Goal: Information Seeking & Learning: Learn about a topic

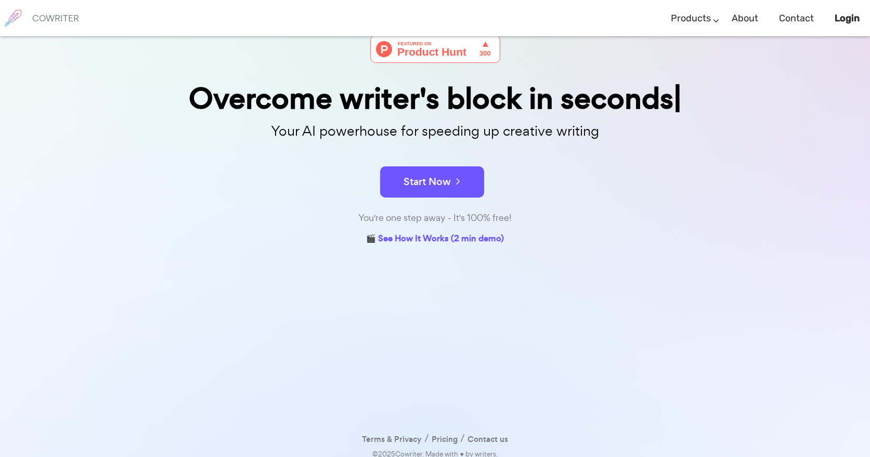
scroll to position [61, 0]
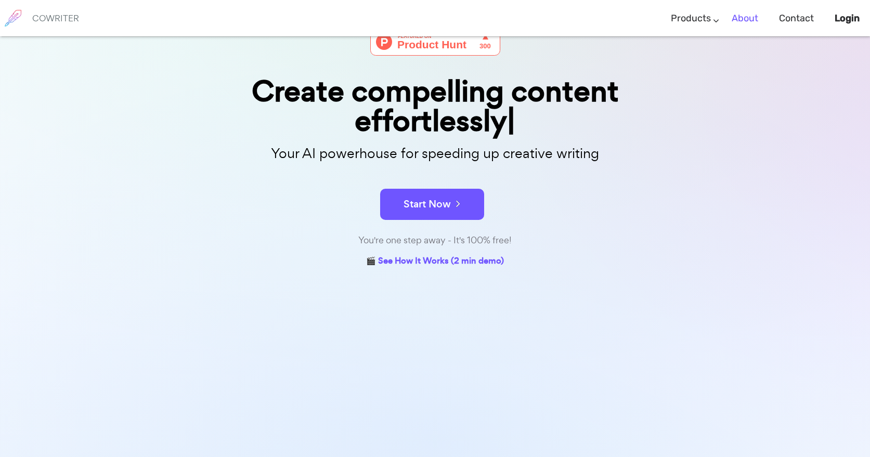
click at [748, 21] on link "About" at bounding box center [745, 18] width 27 height 31
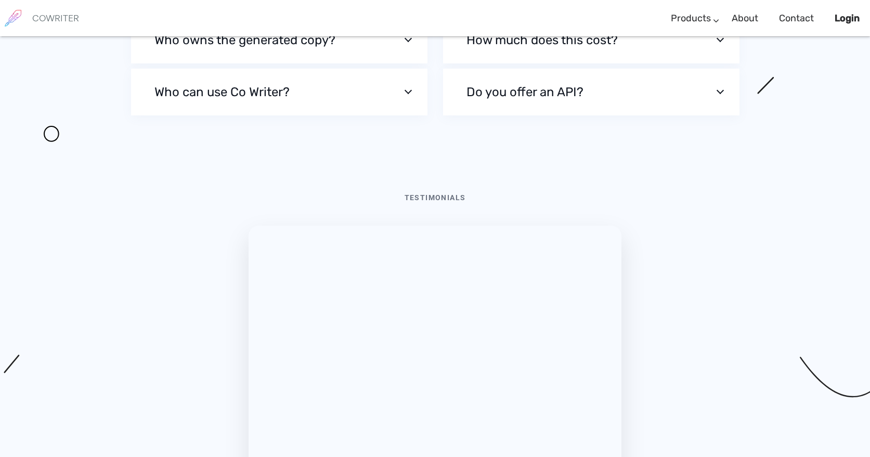
scroll to position [3481, 0]
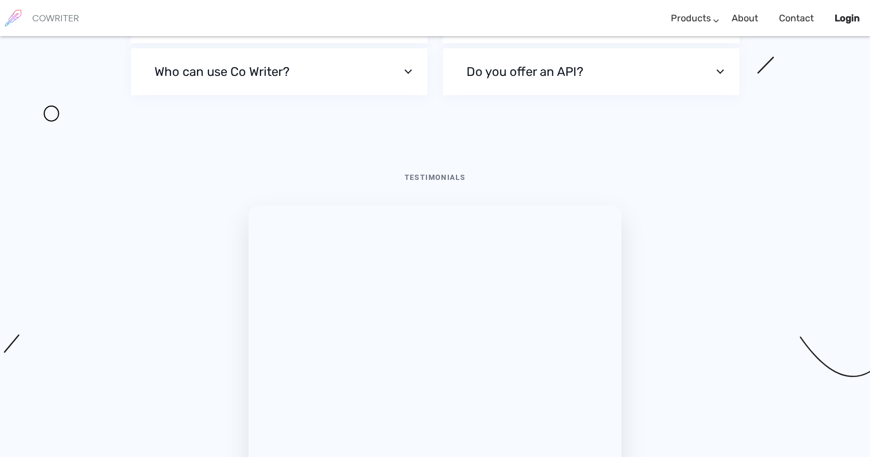
scroll to position [3481, 0]
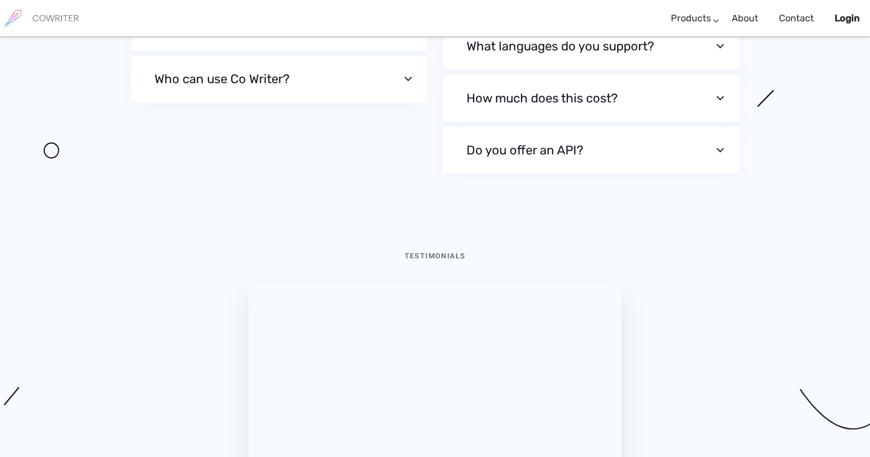
scroll to position [3490, 0]
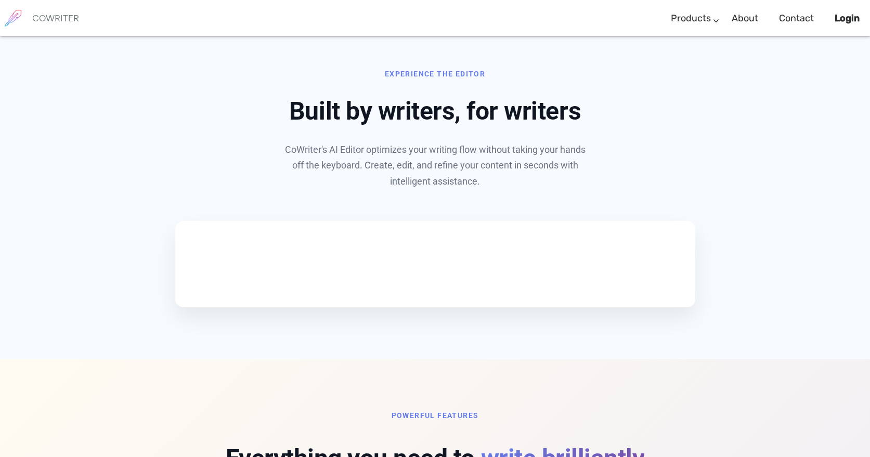
scroll to position [397, 0]
